Goal: Task Accomplishment & Management: Complete application form

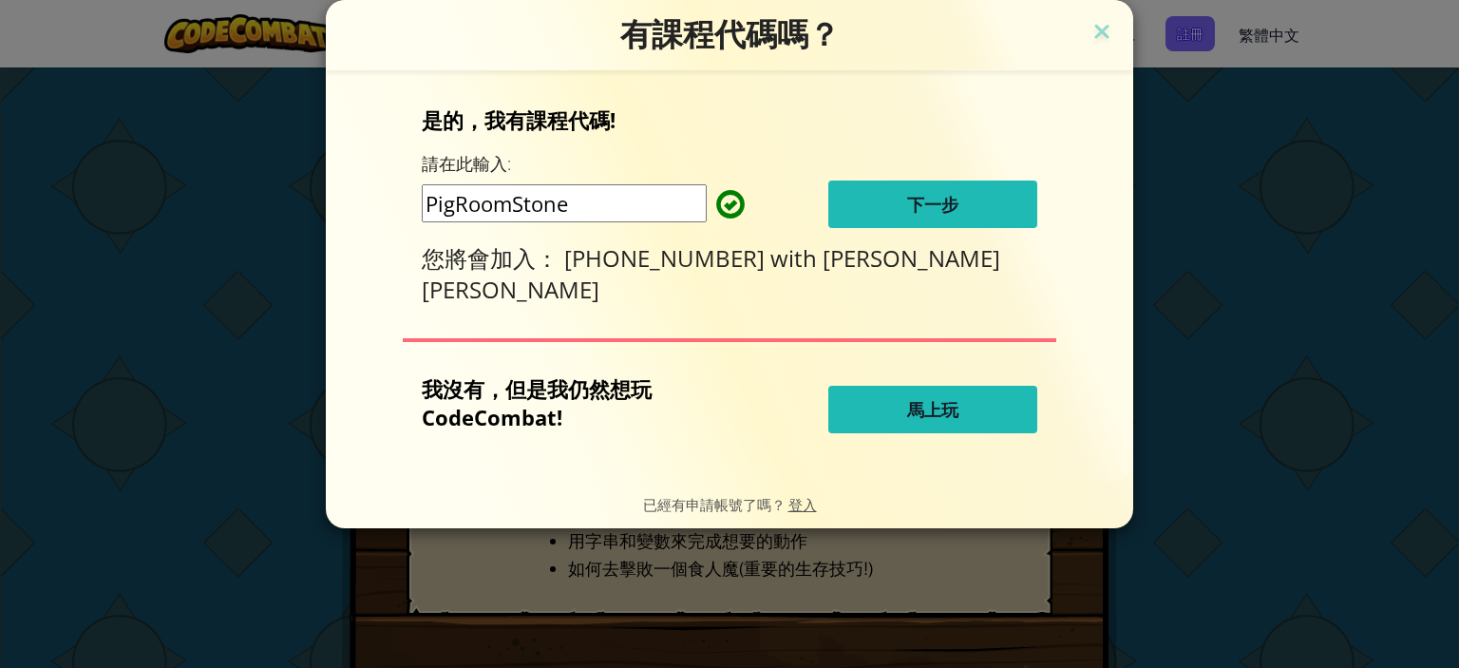
click at [903, 207] on button "下一步" at bounding box center [932, 203] width 209 height 47
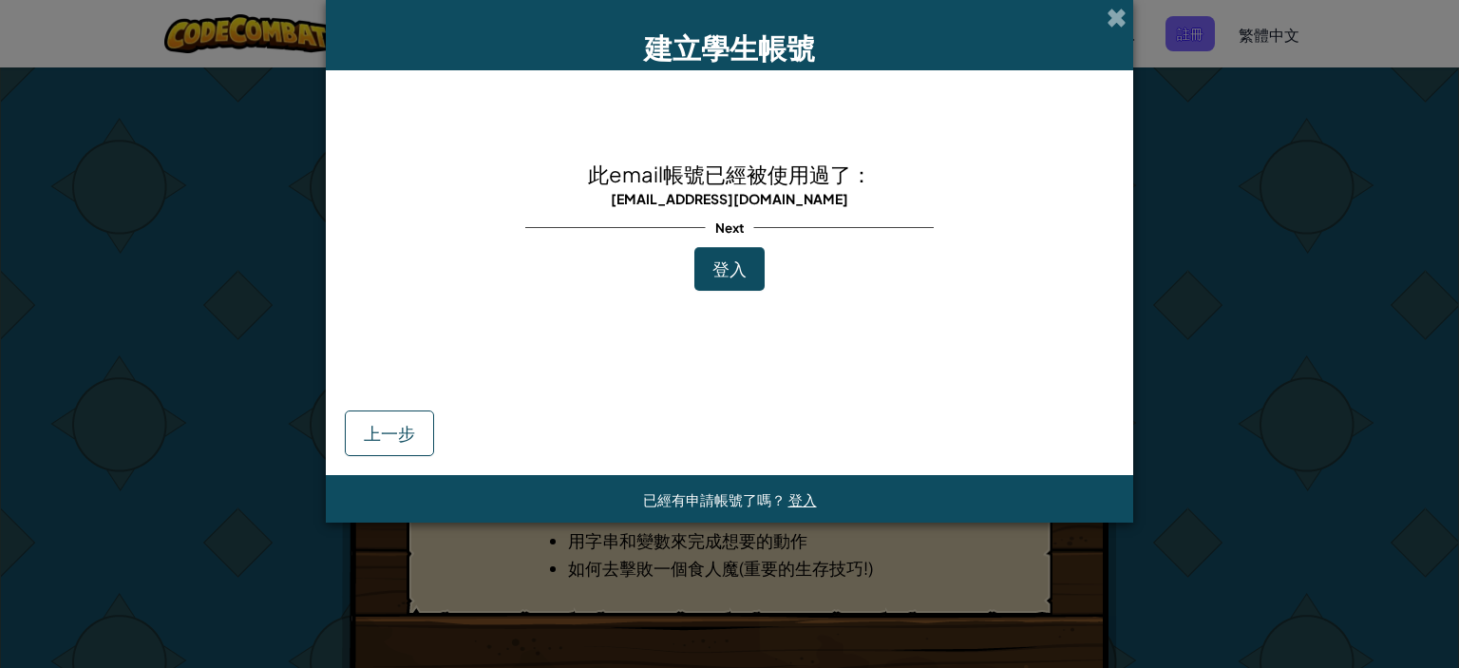
click at [714, 284] on button "登入" at bounding box center [729, 269] width 70 height 44
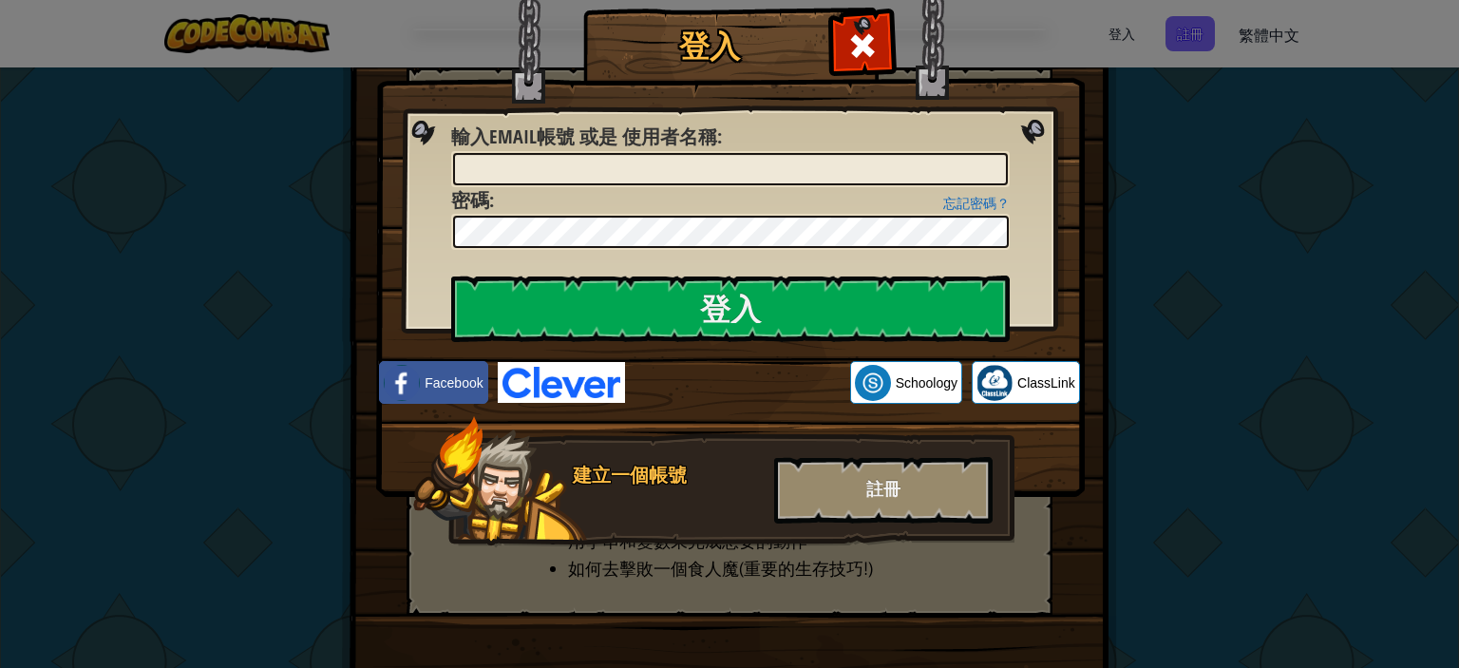
click at [900, 21] on img at bounding box center [730, 220] width 709 height 553
click at [886, 22] on div at bounding box center [862, 43] width 60 height 60
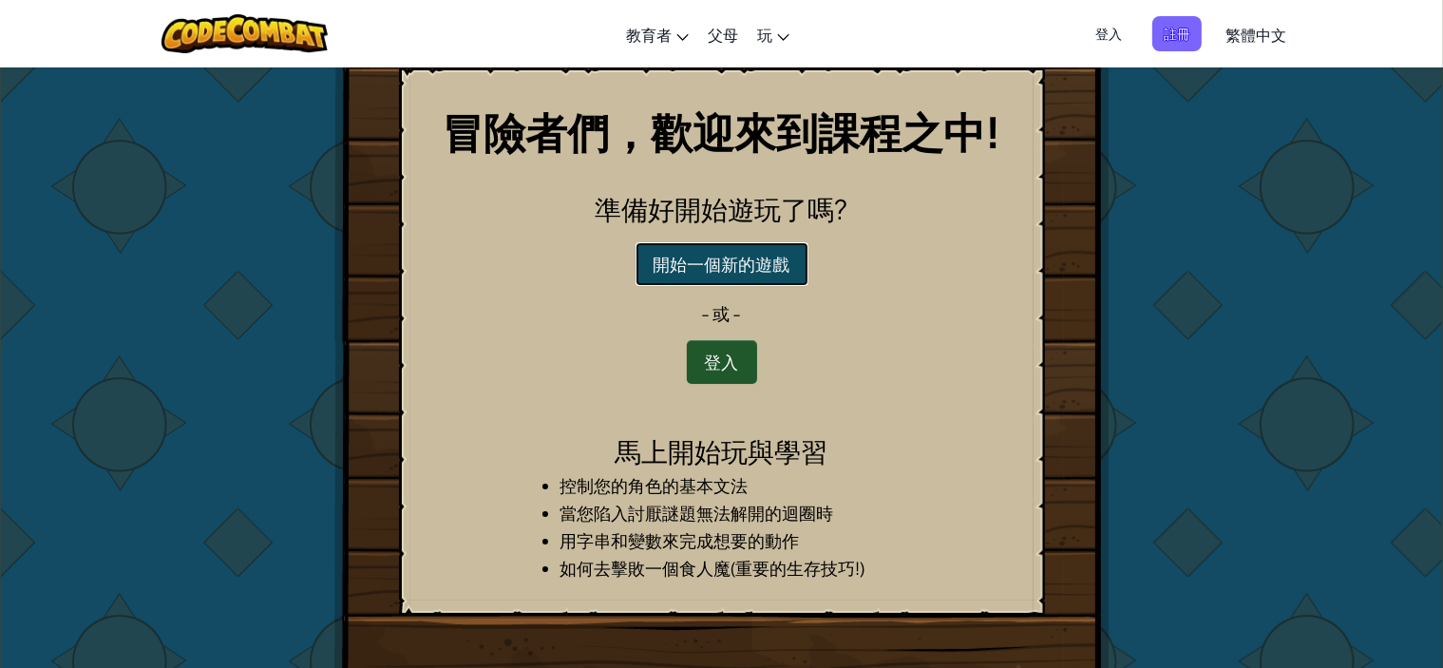
click at [653, 270] on button "開始一個新的遊戲" at bounding box center [721, 264] width 173 height 44
